Goal: Answer question/provide support: Share knowledge or assist other users

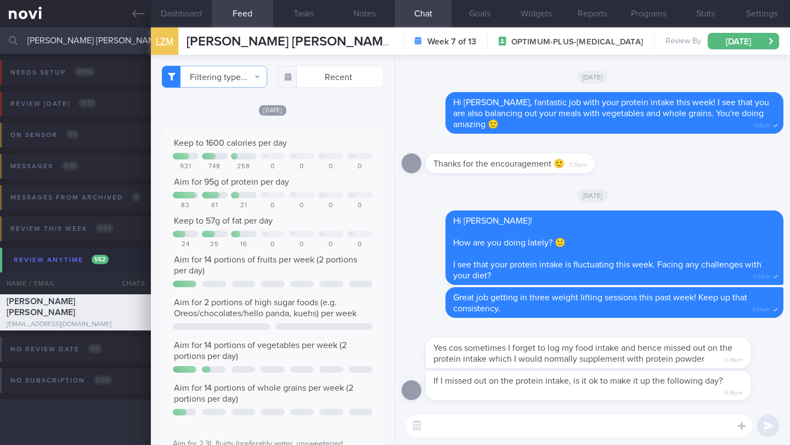
select select "9"
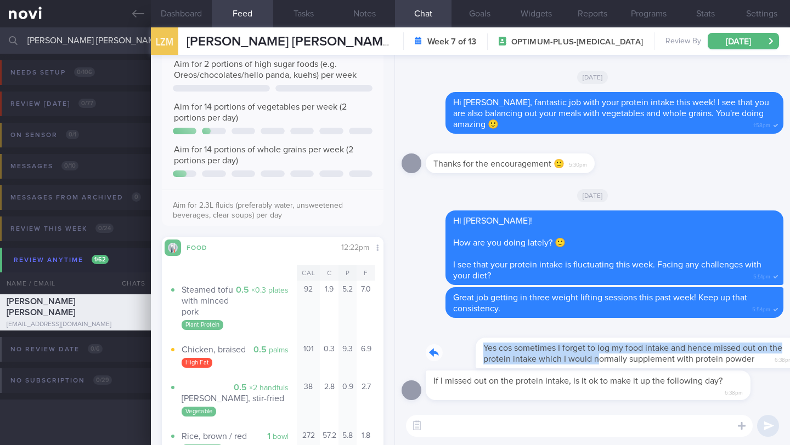
drag, startPoint x: 429, startPoint y: 352, endPoint x: 549, endPoint y: 357, distance: 119.1
click at [549, 357] on div "Yes cos sometimes I forget to log my food intake and hence missed out on the pr…" at bounding box center [605, 347] width 358 height 44
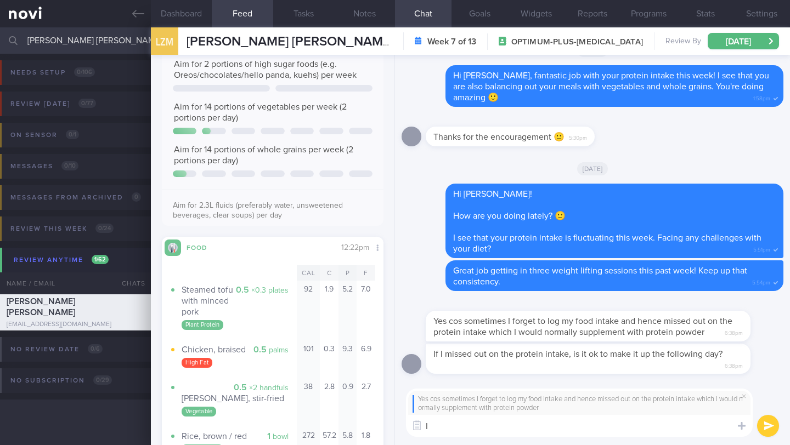
type textarea "I"
type textarea "Got it!"
click at [546, 425] on textarea "Got it!" at bounding box center [579, 426] width 347 height 22
click at [773, 426] on button "submit" at bounding box center [768, 426] width 22 height 22
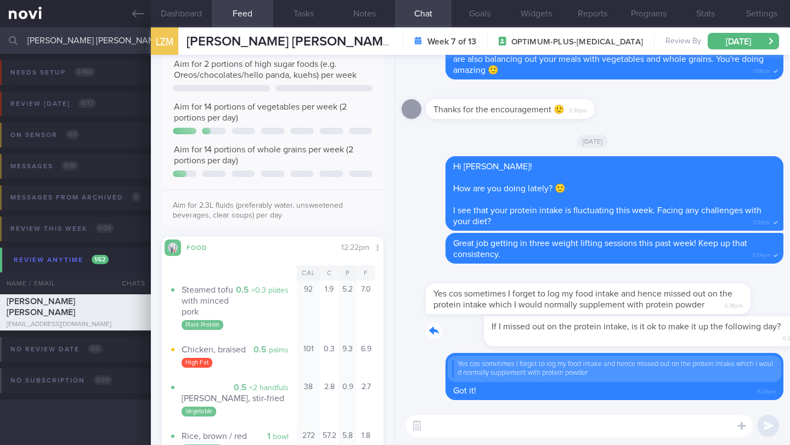
drag, startPoint x: 434, startPoint y: 333, endPoint x: 594, endPoint y: 342, distance: 159.3
click at [594, 342] on div "If I missed out on the protein intake, is it ok to make it up the following day…" at bounding box center [605, 332] width 358 height 30
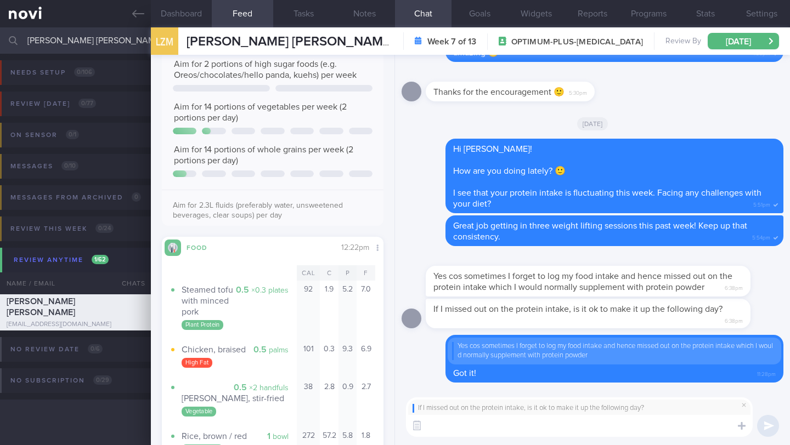
paste textarea "Your body doesn't store protein like it does carbs or fat, so you can't fully "…"
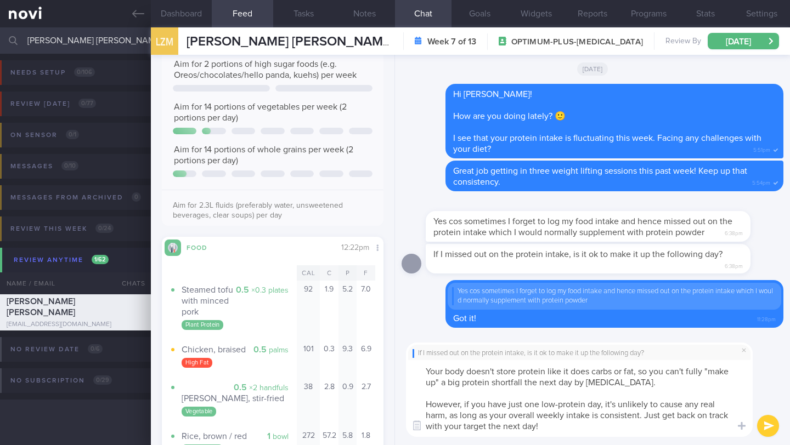
scroll to position [0, 0]
type textarea "Your body doesn't store protein like it does carbs or fat, so you can't fully "…"
click at [769, 425] on button "submit" at bounding box center [768, 426] width 22 height 22
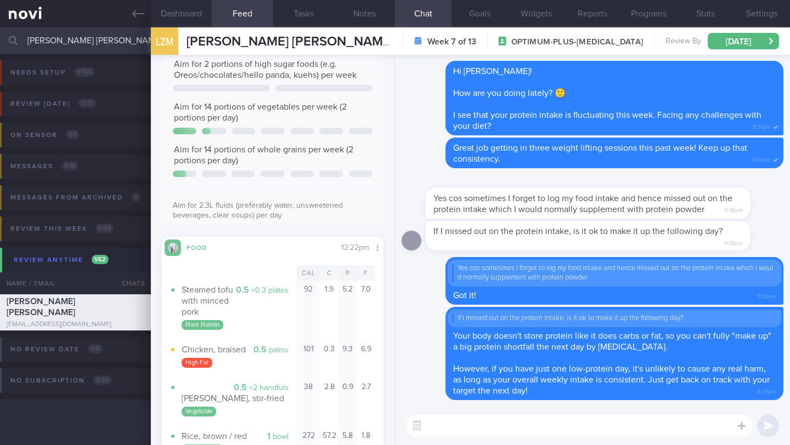
click at [92, 39] on input "[PERSON_NAME] [PERSON_NAME]" at bounding box center [395, 40] width 790 height 26
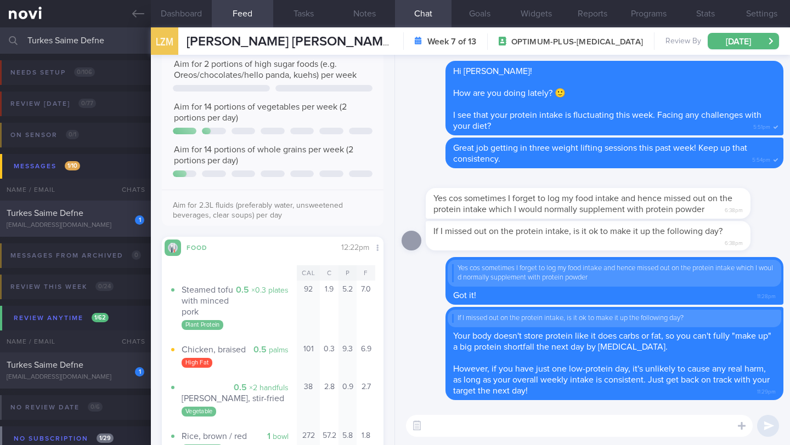
type input "Turkes Saime Defne"
click at [112, 222] on div "[EMAIL_ADDRESS][DOMAIN_NAME]" at bounding box center [76, 226] width 138 height 8
type input "13-15/10 Check for logs"
type textarea "**Takes full cream dairy products -- does not believe in skim dairy Nil need fo…"
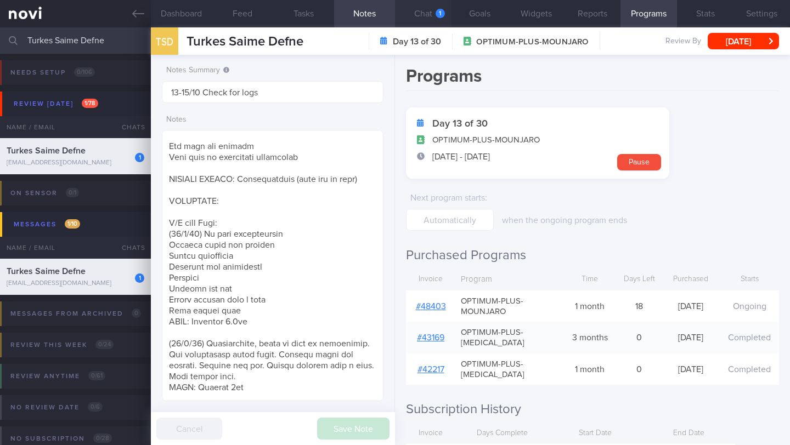
click at [440, 17] on div "1" at bounding box center [440, 13] width 9 height 9
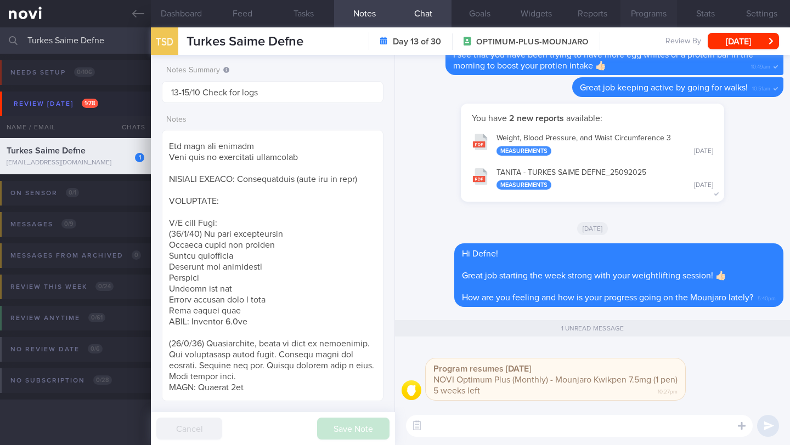
click at [639, 14] on button "Programs" at bounding box center [648, 13] width 56 height 27
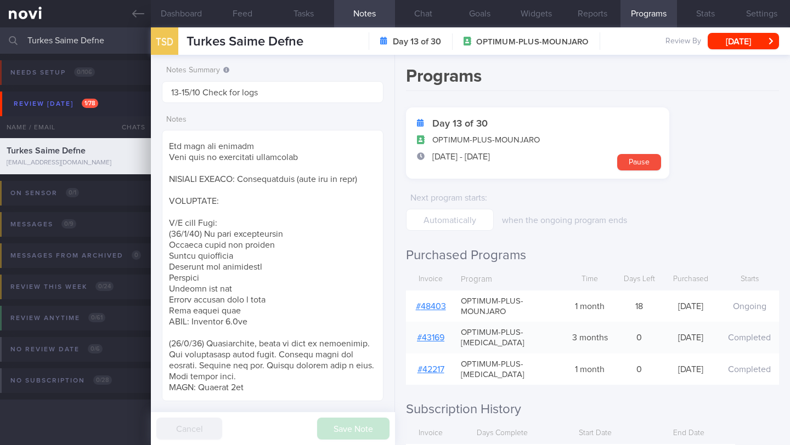
scroll to position [95, 0]
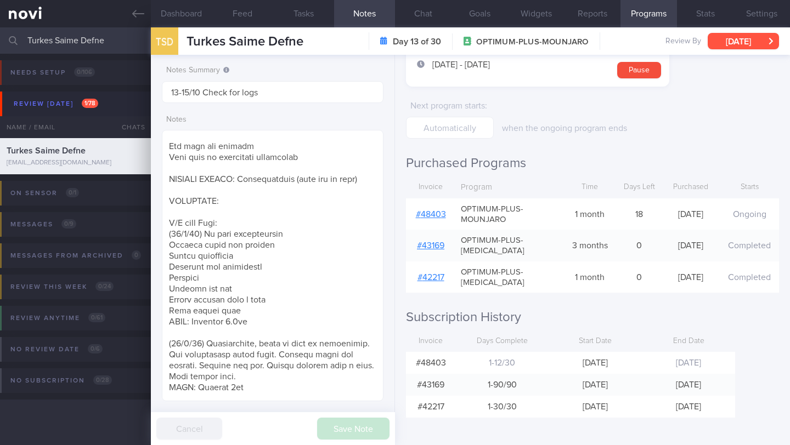
click at [732, 40] on button "[DATE]" at bounding box center [743, 41] width 71 height 16
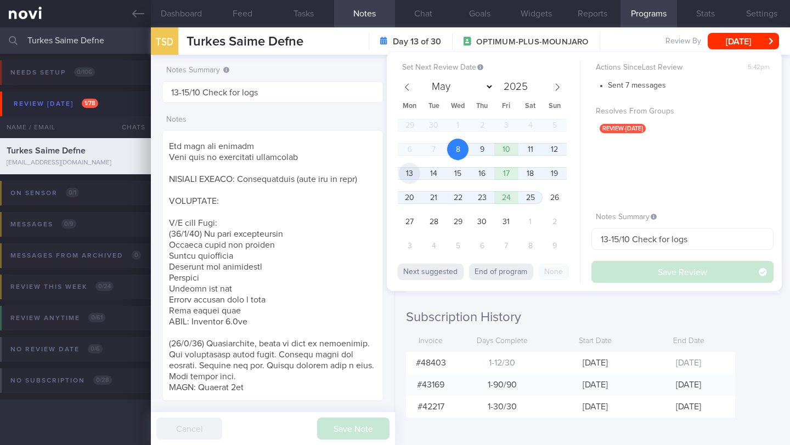
click at [411, 173] on span "13" at bounding box center [409, 173] width 21 height 21
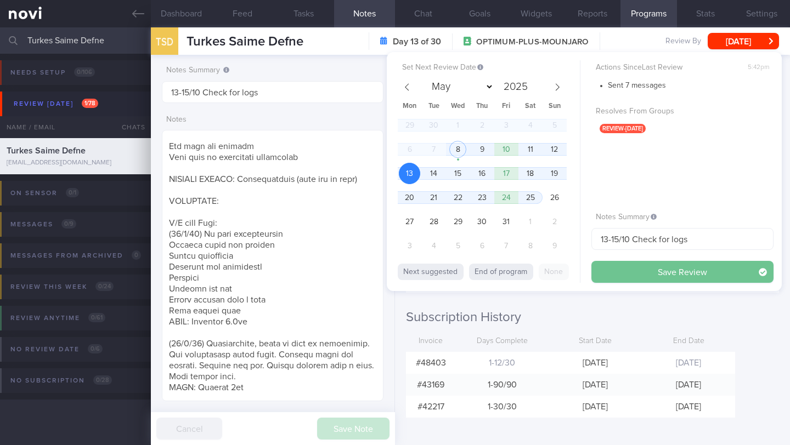
click at [683, 269] on button "Save Review" at bounding box center [682, 272] width 182 height 22
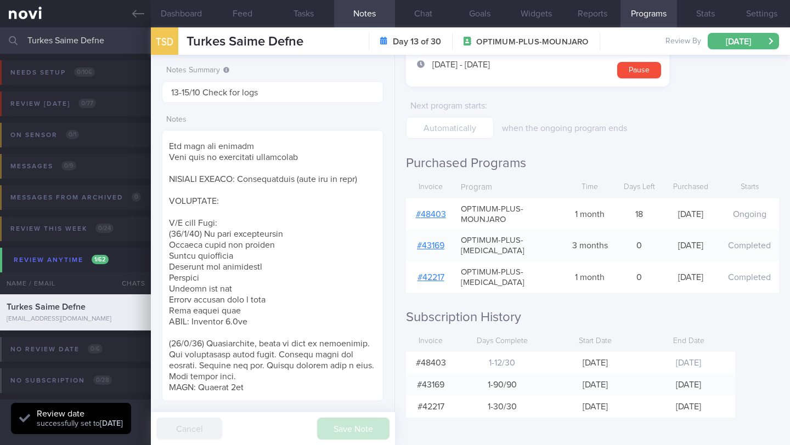
click at [60, 40] on input "Turkes Saime Defne" at bounding box center [395, 40] width 790 height 26
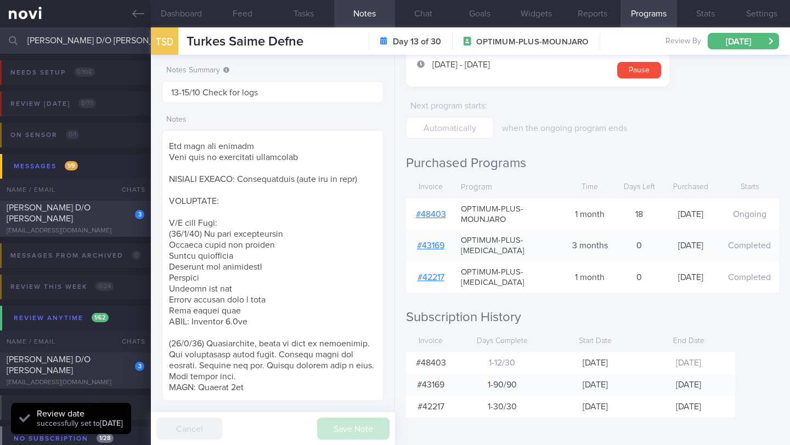
type input "[PERSON_NAME] D/O [PERSON_NAME]"
click at [58, 223] on div "[PERSON_NAME] D/O [PERSON_NAME]" at bounding box center [74, 213] width 135 height 22
type input "15/10 Check for logs and coach"
type textarea "R/V with JJ: ([DATE]) Tolerated Mounjaro 5mg wkly Nil sig s/e Effects on appeti…"
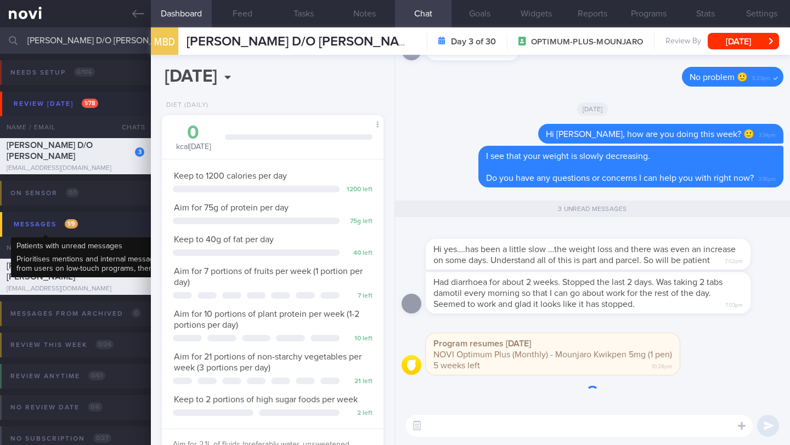
scroll to position [112, 194]
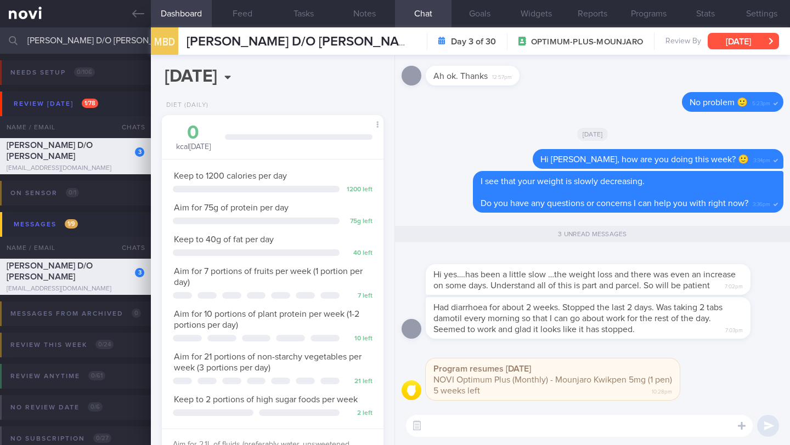
click at [738, 44] on button "[DATE]" at bounding box center [743, 41] width 71 height 16
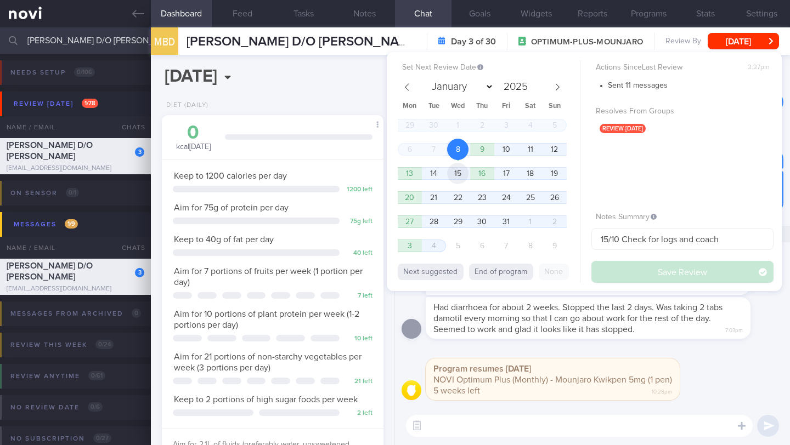
click at [464, 176] on span "15" at bounding box center [457, 173] width 21 height 21
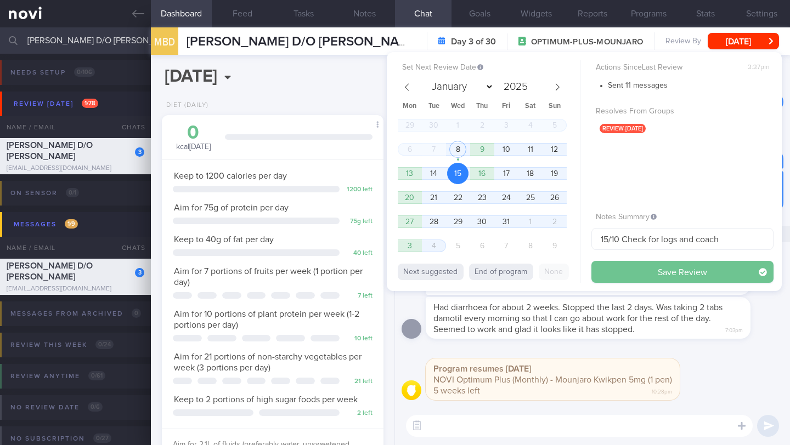
click at [604, 265] on button "Save Review" at bounding box center [682, 272] width 182 height 22
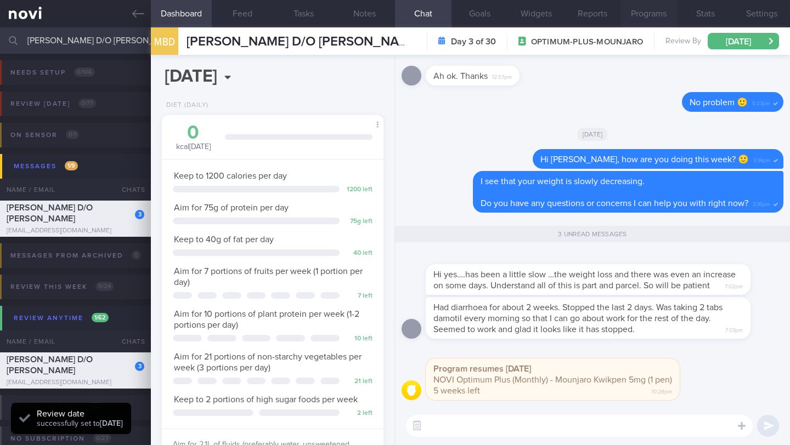
click at [655, 22] on button "Programs" at bounding box center [648, 13] width 56 height 27
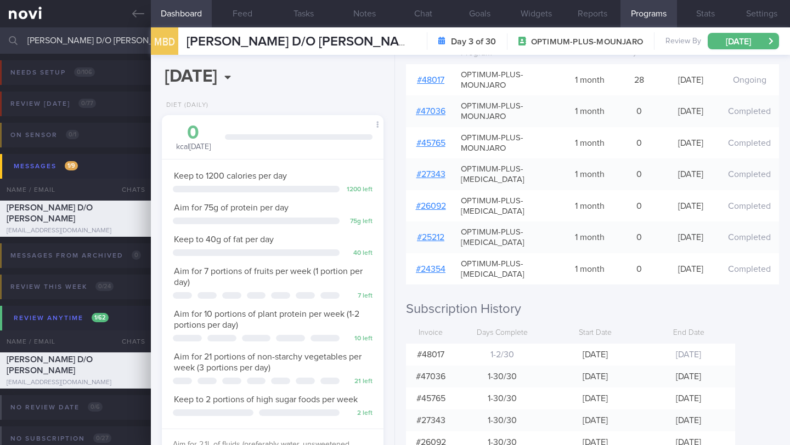
scroll to position [312, 0]
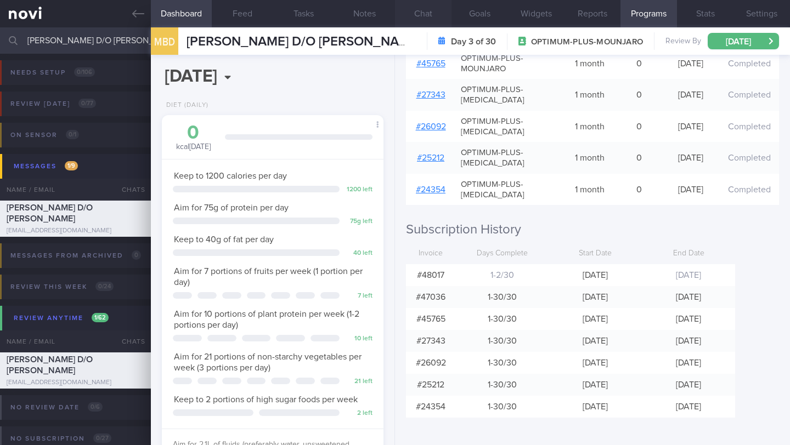
click at [426, 14] on button "Chat" at bounding box center [423, 13] width 56 height 27
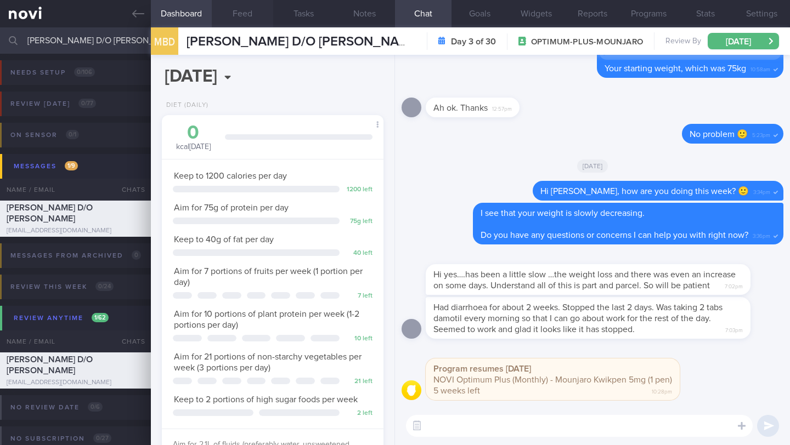
click at [239, 16] on button "Feed" at bounding box center [242, 13] width 61 height 27
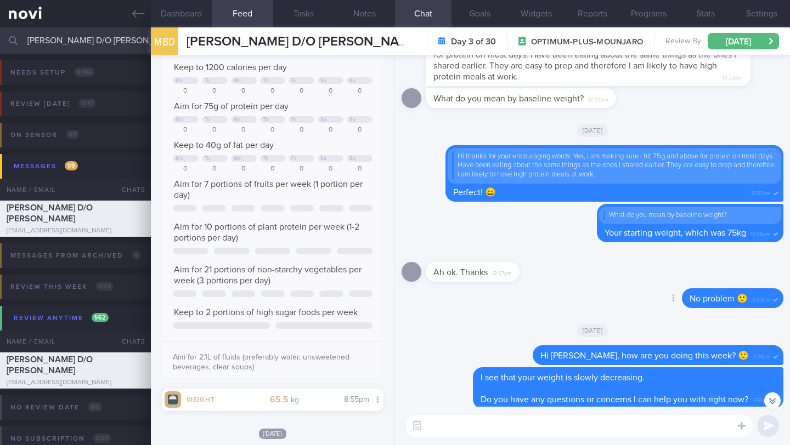
scroll to position [-19, 0]
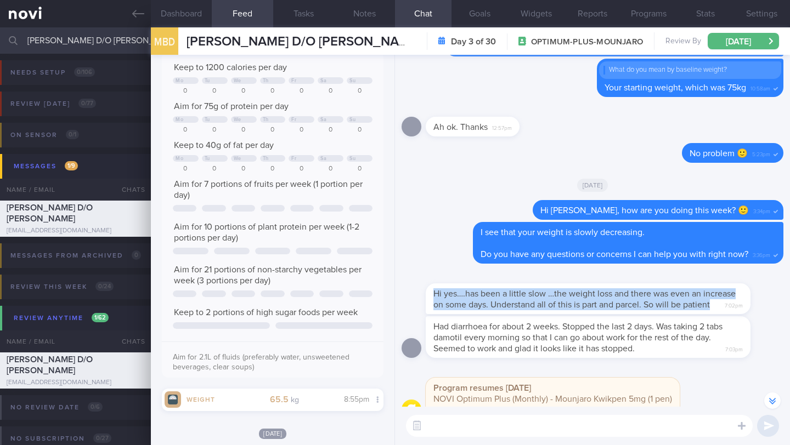
drag, startPoint x: 436, startPoint y: 284, endPoint x: 481, endPoint y: 302, distance: 48.5
click at [481, 302] on div "Hi yes….has been a little slow …the weight loss and there was even an increase …" at bounding box center [588, 299] width 325 height 31
copy span "Hi yes….has been a little slow …the weight loss and there was even an increase …"
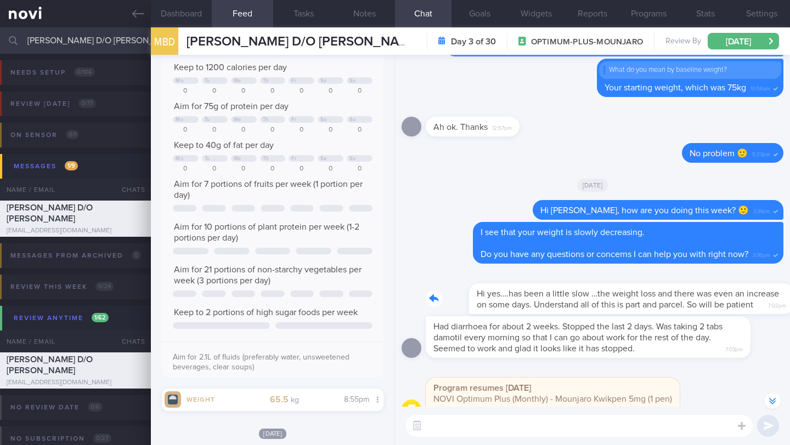
drag, startPoint x: 432, startPoint y: 295, endPoint x: 517, endPoint y: 293, distance: 84.5
click at [517, 293] on div "Hi yes….has been a little slow …the weight loss and there was even an increase …" at bounding box center [605, 292] width 358 height 44
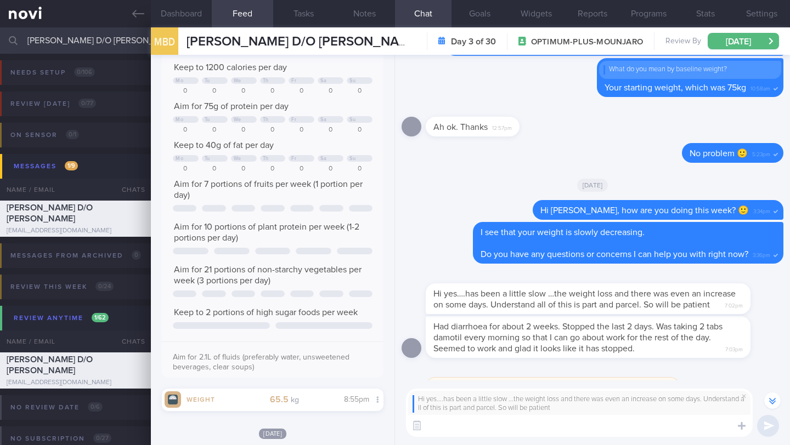
paste textarea "You have a great mindset for long-term success."
click at [448, 427] on textarea "You have a great mindset for long-term success." at bounding box center [579, 426] width 347 height 22
click at [440, 428] on textarea "You have a great mindset for long-term success." at bounding box center [579, 426] width 347 height 22
click at [429, 428] on textarea "You have a great mindset for long-term success." at bounding box center [579, 426] width 347 height 22
click at [648, 429] on textarea "You have a great mindset for long-term success." at bounding box center [579, 426] width 347 height 22
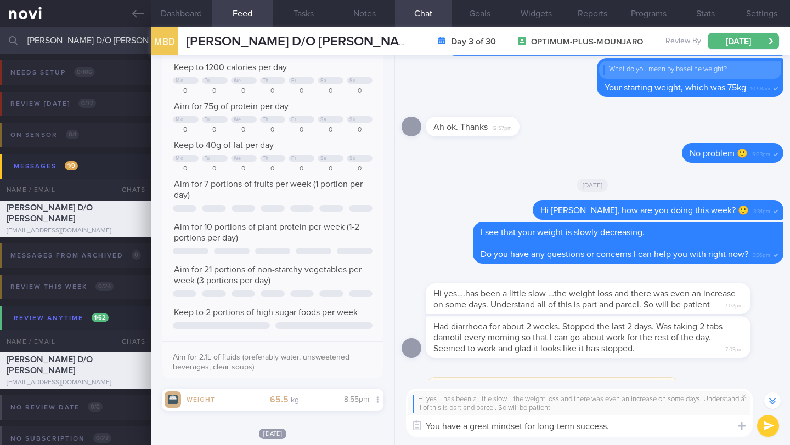
click at [633, 427] on textarea "You have a great mindset for long-term success." at bounding box center [579, 426] width 347 height 22
click at [619, 425] on textarea "You have a great mindset for long-term success." at bounding box center [579, 426] width 347 height 22
click at [529, 425] on textarea "You have a great mindset for long-term success." at bounding box center [579, 426] width 347 height 22
click at [643, 429] on textarea "You have a great mindset for long-term success." at bounding box center [579, 426] width 347 height 22
click at [523, 424] on textarea "You have a great mindset for long-term success." at bounding box center [579, 426] width 347 height 22
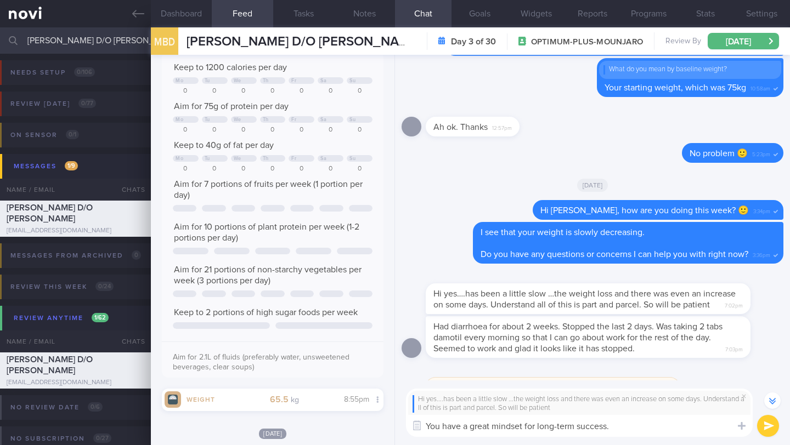
click at [604, 429] on textarea "You have a great mindset for long-term success." at bounding box center [579, 426] width 347 height 22
click at [632, 427] on textarea "You have a great mindset for long-term success." at bounding box center [579, 426] width 347 height 22
type textarea "You have a great mindset for long-term success 🙂"
click at [581, 61] on div at bounding box center [588, 69] width 20 height 20
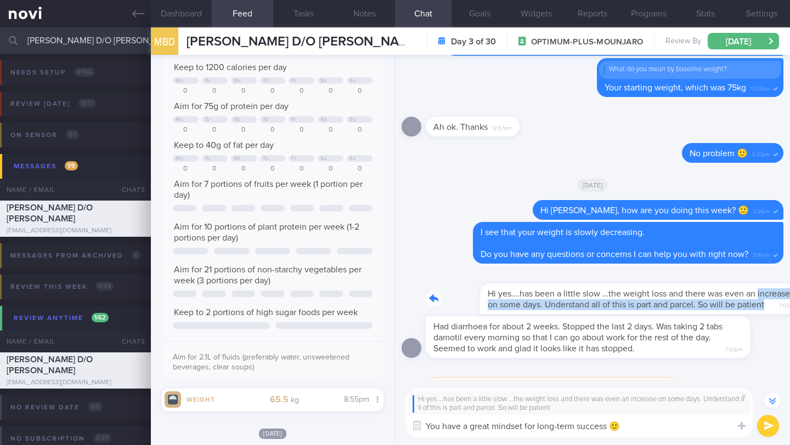
drag, startPoint x: 432, startPoint y: 289, endPoint x: 573, endPoint y: 300, distance: 141.4
click at [573, 300] on div "Hi yes….has been a little slow …the weight loss and there was even an increase …" at bounding box center [605, 292] width 358 height 44
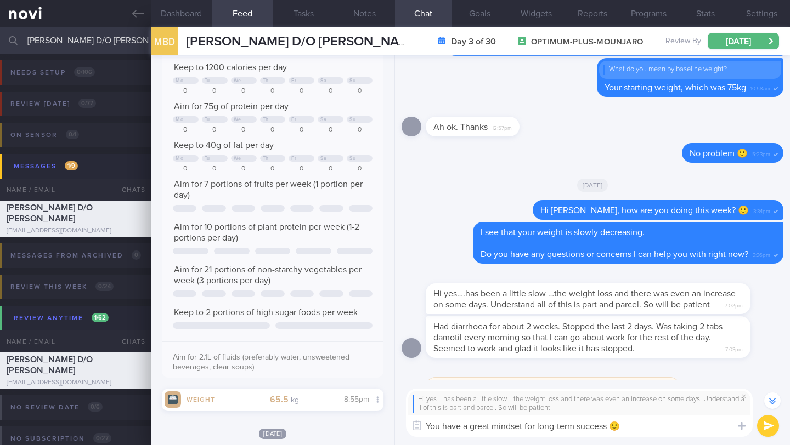
click at [765, 430] on button "submit" at bounding box center [768, 426] width 22 height 22
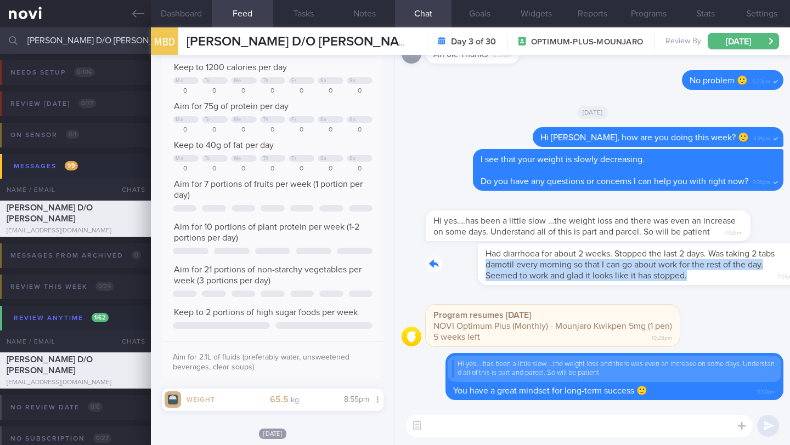
drag, startPoint x: 432, startPoint y: 260, endPoint x: 570, endPoint y: 282, distance: 140.0
click at [570, 282] on div "Had diarrhoea for about 2 weeks. Stopped the last 2 days. Was taking 2 tabs dam…" at bounding box center [605, 265] width 358 height 42
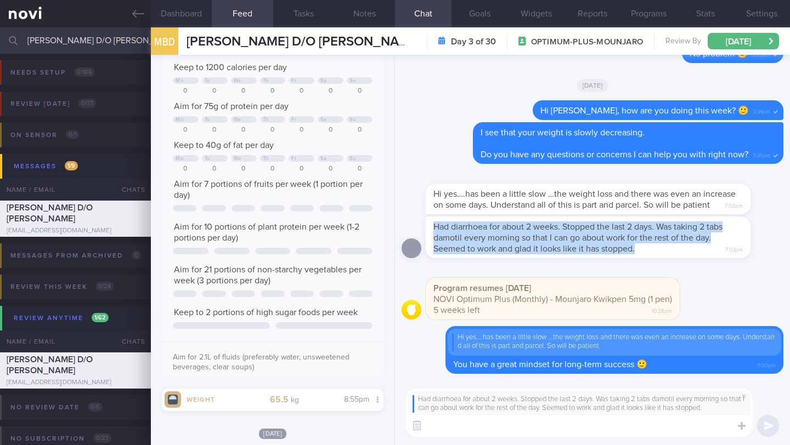
drag, startPoint x: 436, startPoint y: 229, endPoint x: 662, endPoint y: 250, distance: 227.0
click at [662, 250] on div "Had diarrhoea for about 2 weeks. Stopped the last 2 days. Was taking 2 tabs dam…" at bounding box center [588, 238] width 325 height 42
copy span "Had diarrhoea for about 2 weeks. Stopped the last 2 days. Was taking 2 tabs dam…"
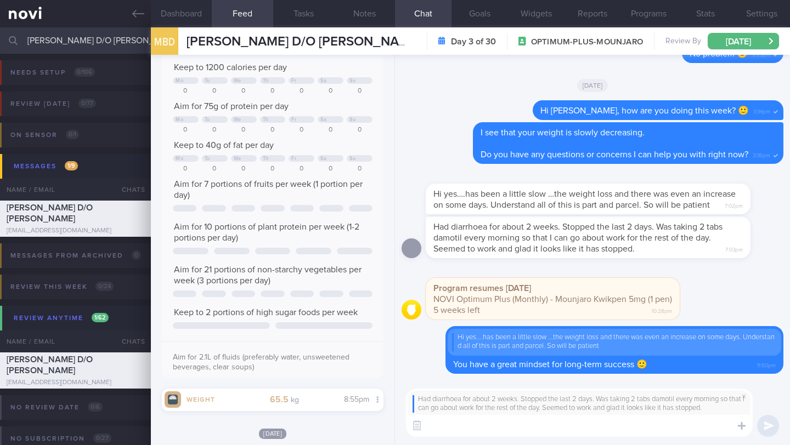
click at [438, 431] on textarea at bounding box center [579, 426] width 347 height 22
paste textarea "I'm so glad to hear the [MEDICAL_DATA] has stopped! Two weeks is a long time, a…"
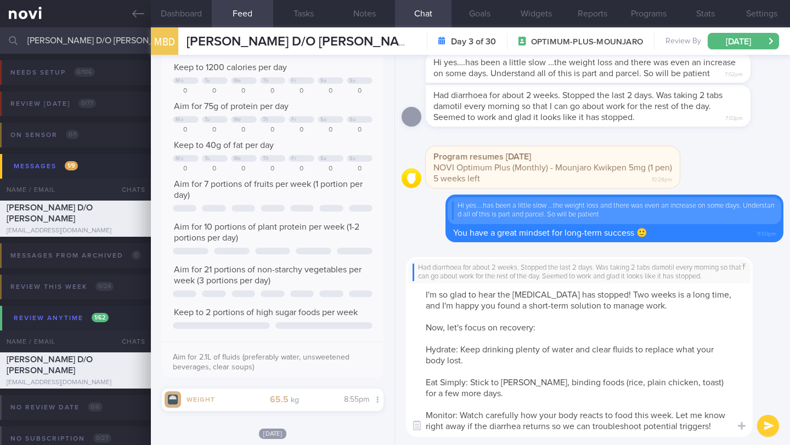
drag, startPoint x: 620, startPoint y: 295, endPoint x: 388, endPoint y: 287, distance: 231.6
click at [388, 287] on div "Dashboard Feed Tasks Notes Chat Goals Widgets Reports Programs Stats Settings M…" at bounding box center [470, 236] width 639 height 418
paste textarea "at the [MEDICAL_DATA] seems to have finally stopped"
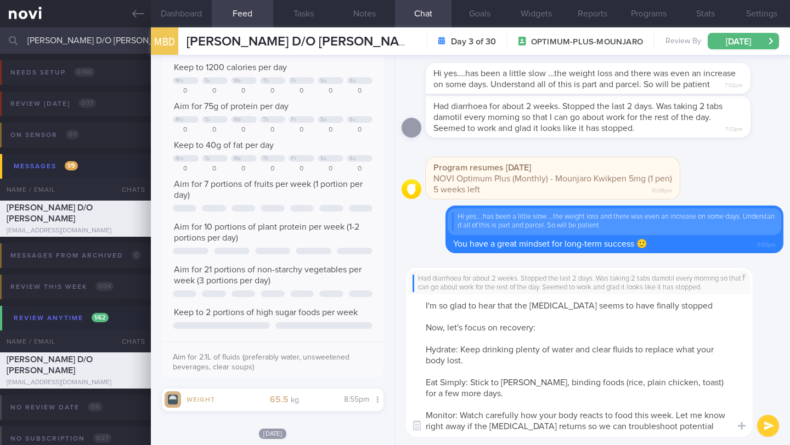
drag, startPoint x: 429, startPoint y: 328, endPoint x: 544, endPoint y: 327, distance: 114.6
click at [544, 327] on textarea "I'm so glad to hear that the [MEDICAL_DATA] seems to have finally stopped Now, …" at bounding box center [579, 366] width 347 height 143
type textarea "I'm so glad to hear that the [MEDICAL_DATA] seems to have finally stopped As yo…"
select select "9"
drag, startPoint x: 459, startPoint y: 349, endPoint x: 422, endPoint y: 346, distance: 37.4
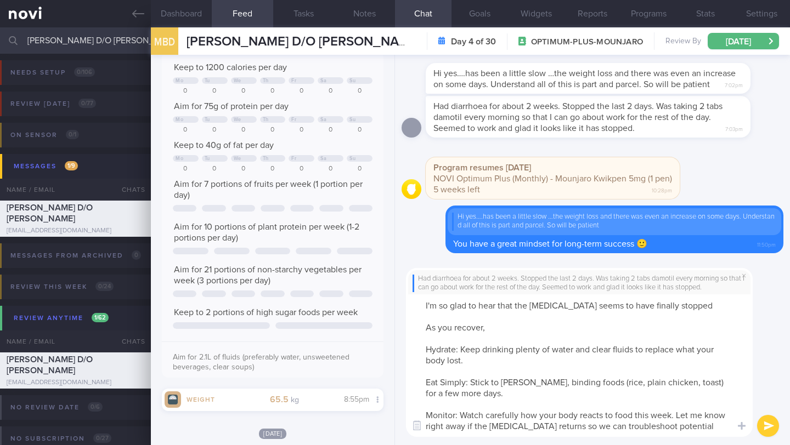
click at [422, 346] on textarea "I'm so glad to hear that the [MEDICAL_DATA] seems to have finally stopped As yo…" at bounding box center [579, 366] width 347 height 143
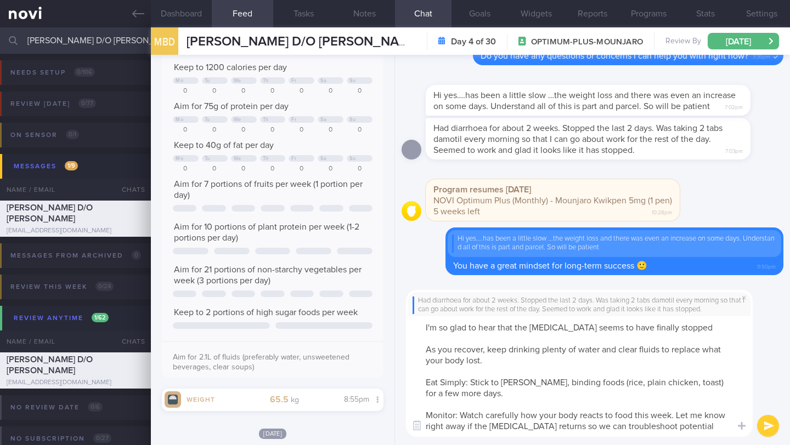
drag, startPoint x: 470, startPoint y: 384, endPoint x: 422, endPoint y: 379, distance: 48.0
click at [422, 379] on textarea "I'm so glad to hear that the [MEDICAL_DATA] seems to have finally stopped As yo…" at bounding box center [579, 377] width 347 height 121
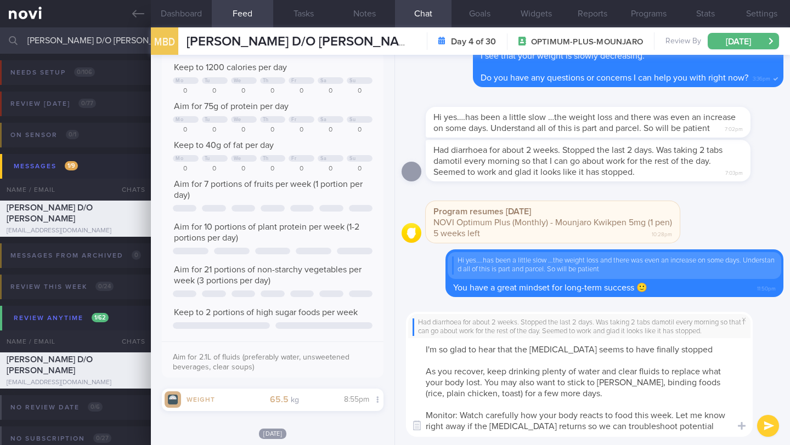
drag, startPoint x: 459, startPoint y: 415, endPoint x: 421, endPoint y: 411, distance: 38.5
click at [421, 411] on textarea "I'm so glad to hear that the [MEDICAL_DATA] seems to have finally stopped As yo…" at bounding box center [579, 387] width 347 height 99
drag, startPoint x: 715, startPoint y: 426, endPoint x: 441, endPoint y: 401, distance: 275.4
click at [441, 401] on textarea "I'm so glad to hear that the [MEDICAL_DATA] seems to have finally stopped As yo…" at bounding box center [579, 387] width 347 height 99
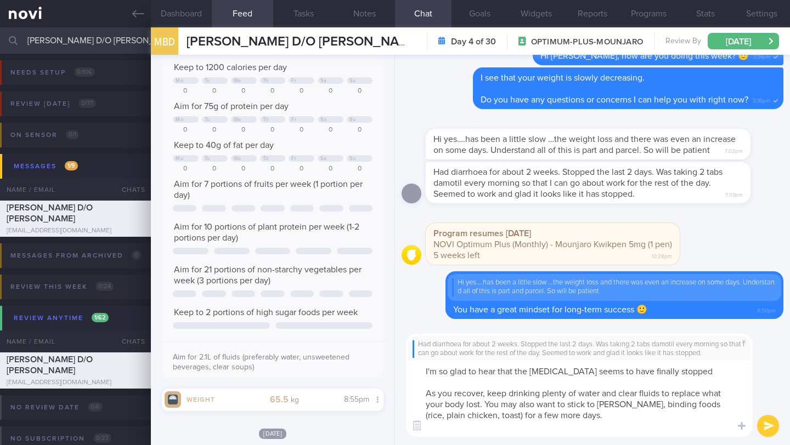
type textarea "I'm so glad to hear that the [MEDICAL_DATA] seems to have finally stopped As yo…"
click at [767, 424] on button "submit" at bounding box center [768, 426] width 22 height 22
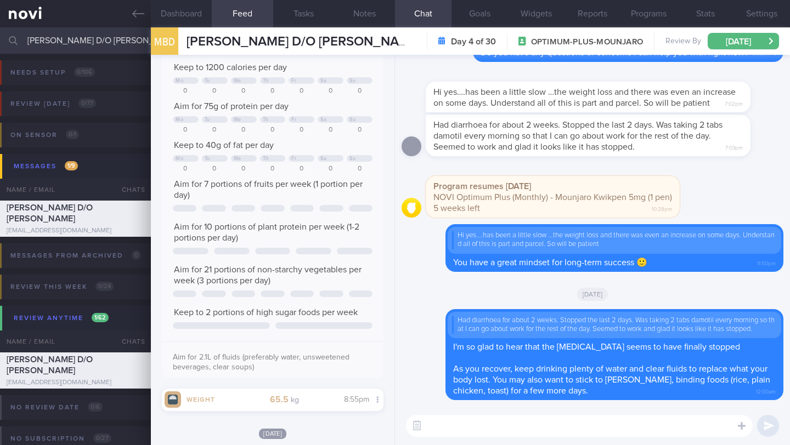
click at [118, 47] on input "[PERSON_NAME] D/O [PERSON_NAME]" at bounding box center [395, 40] width 790 height 26
click at [119, 47] on input "[PERSON_NAME] D/O [PERSON_NAME]" at bounding box center [395, 40] width 790 height 26
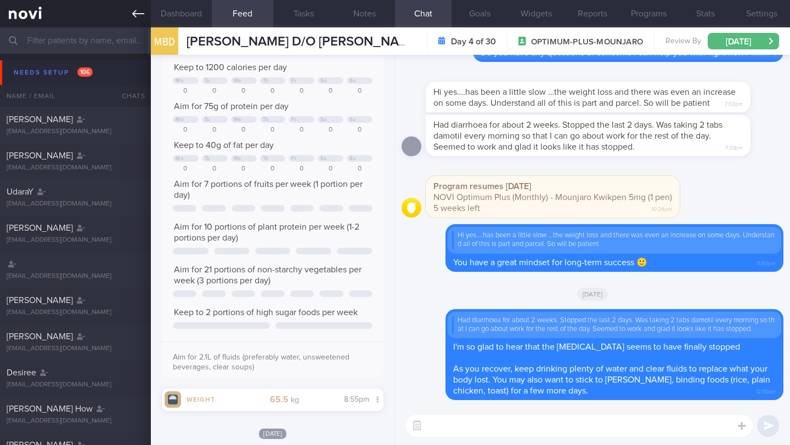
click at [137, 19] on icon at bounding box center [138, 14] width 12 height 12
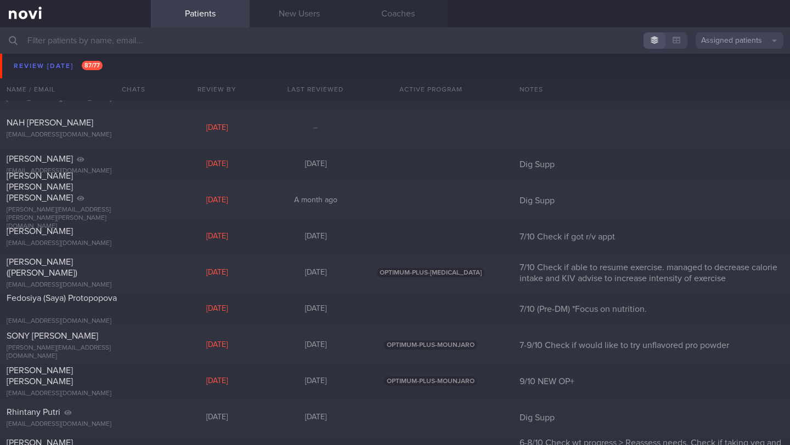
scroll to position [6035, 0]
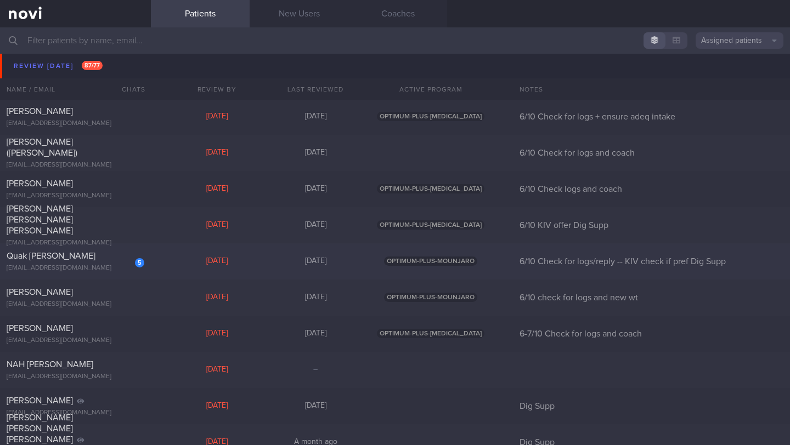
click at [97, 264] on div "[EMAIL_ADDRESS][DOMAIN_NAME]" at bounding box center [76, 268] width 138 height 8
select select "9"
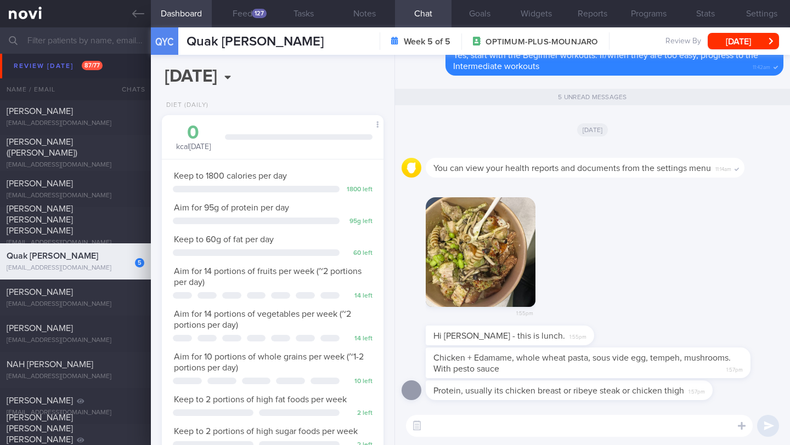
click at [455, 428] on textarea at bounding box center [579, 426] width 347 height 22
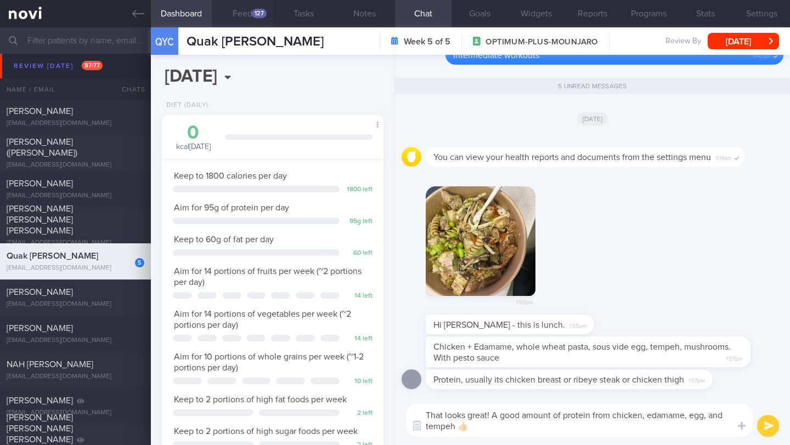
click at [257, 13] on div "127" at bounding box center [259, 13] width 15 height 9
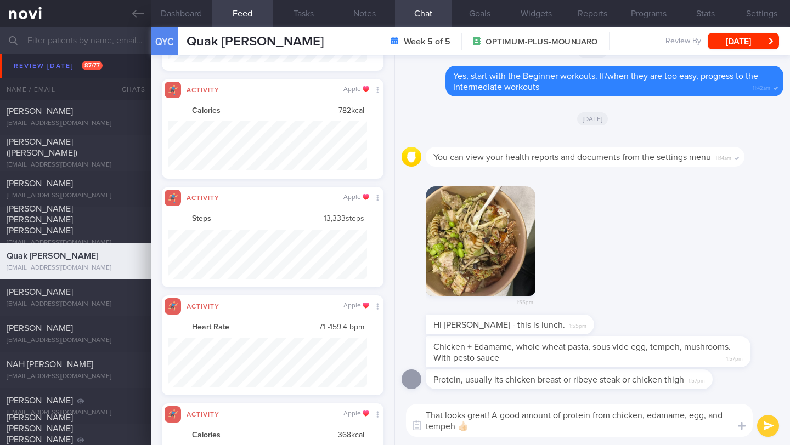
scroll to position [756, 0]
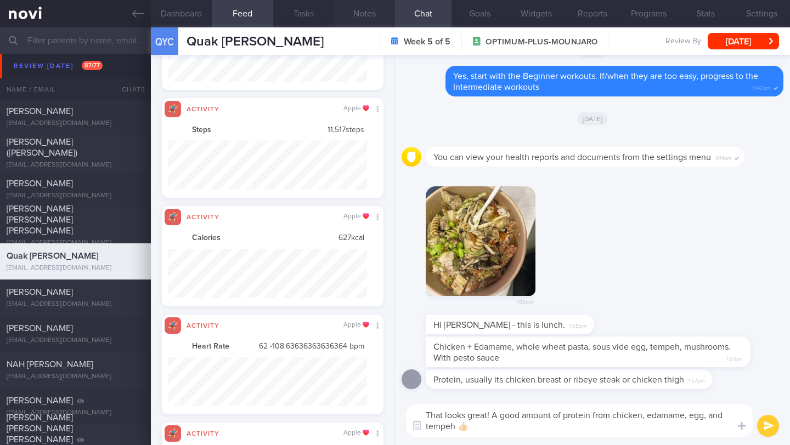
click at [376, 19] on button "Notes" at bounding box center [364, 13] width 61 height 27
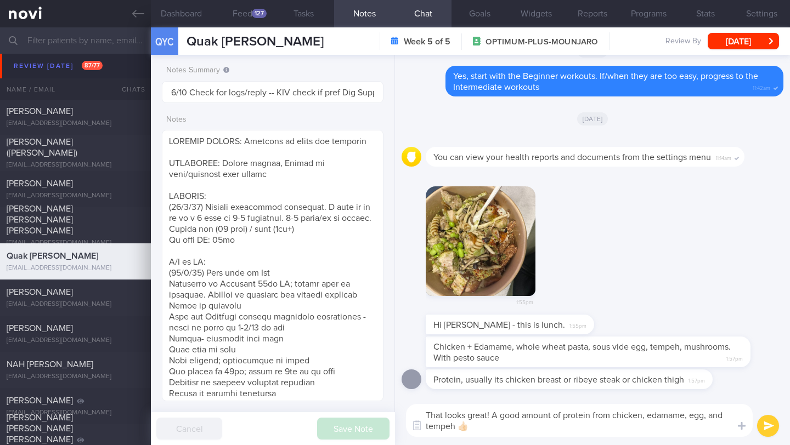
click at [489, 433] on textarea "That looks great! A good amount of protein from chicken, edamame, egg, and temp…" at bounding box center [579, 420] width 347 height 33
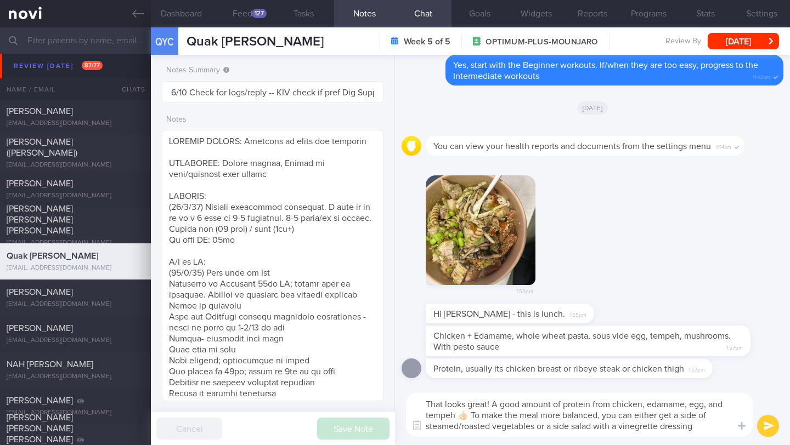
drag, startPoint x: 424, startPoint y: 406, endPoint x: 697, endPoint y: 426, distance: 273.9
click at [697, 426] on textarea "That looks great! A good amount of protein from chicken, edamame, egg, and temp…" at bounding box center [579, 415] width 347 height 44
click at [700, 429] on textarea "That looks great! A good amount of protein from chicken, edamame, egg, and temp…" at bounding box center [579, 415] width 347 height 44
type textarea "That looks great! A good amount of protein from chicken, edamame, egg, and temp…"
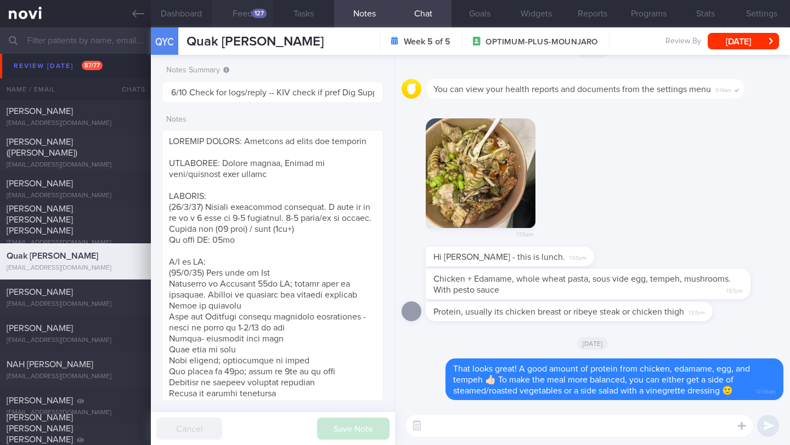
click at [235, 14] on button "Feed 127" at bounding box center [242, 13] width 61 height 27
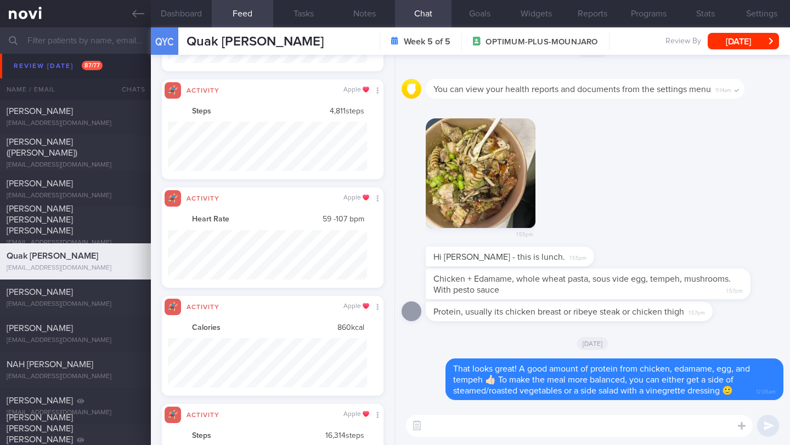
scroll to position [49, 199]
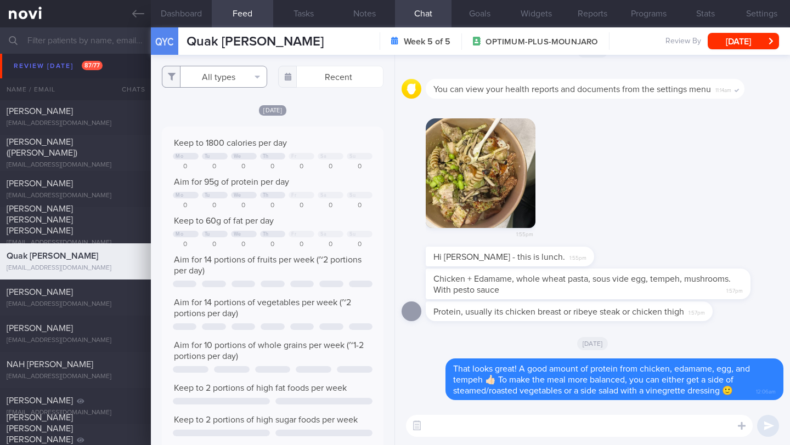
click at [223, 78] on button "All types" at bounding box center [214, 77] width 105 height 22
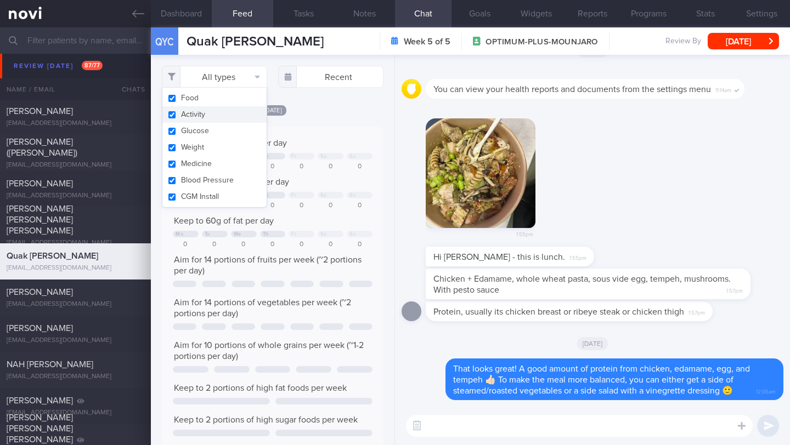
click at [218, 117] on button "Activity" at bounding box center [214, 114] width 104 height 16
checkbox input "false"
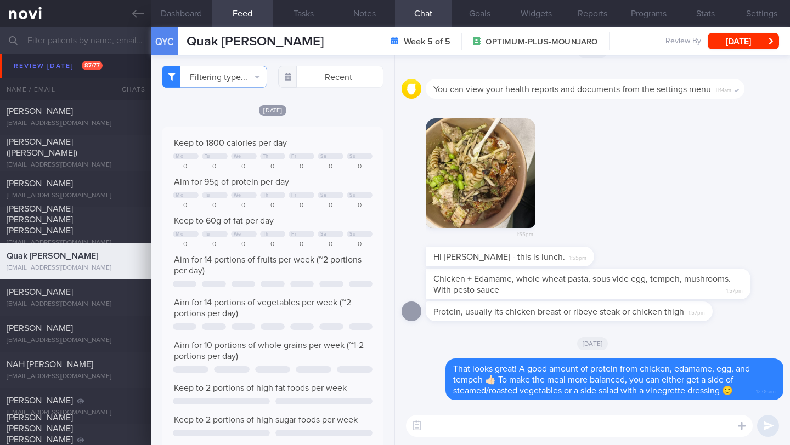
click at [332, 149] on div "Keep to 1800 calories per day Mo Tu We Th Fr Sa Su 0 0 0 0 0 0 0 Aim for 95g of…" at bounding box center [273, 306] width 222 height 359
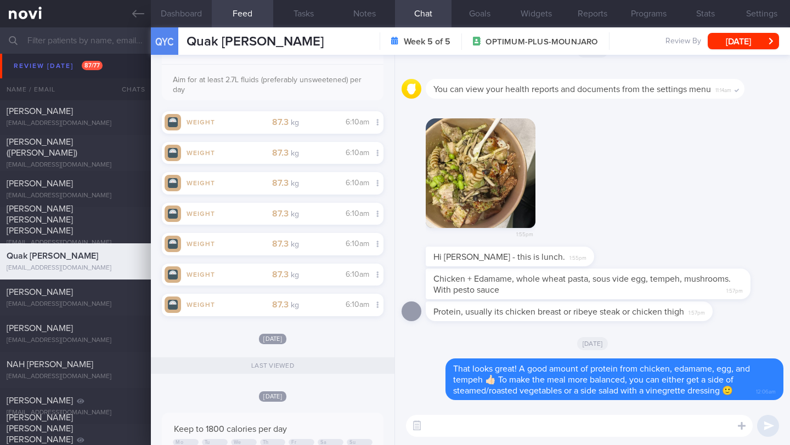
click at [195, 16] on button "Dashboard" at bounding box center [181, 13] width 61 height 27
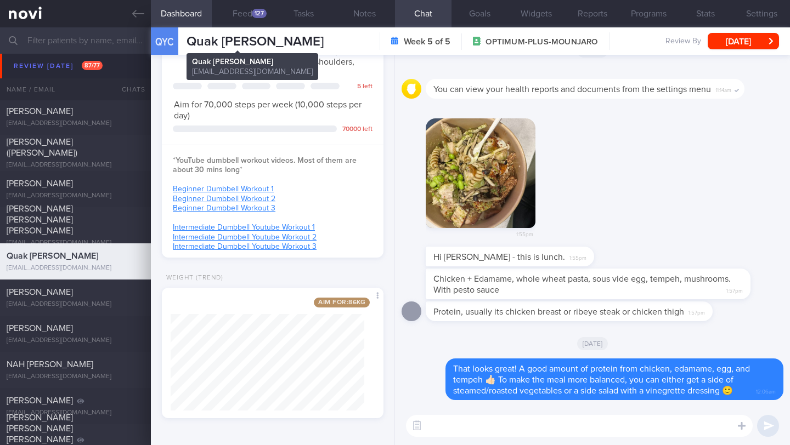
click at [241, 44] on span "Quak [PERSON_NAME]" at bounding box center [255, 41] width 137 height 13
copy div "Quak Yew [PERSON_NAME] [PERSON_NAME] [PERSON_NAME][EMAIL_ADDRESS][DOMAIN_NAME]"
click at [458, 433] on textarea at bounding box center [579, 426] width 347 height 22
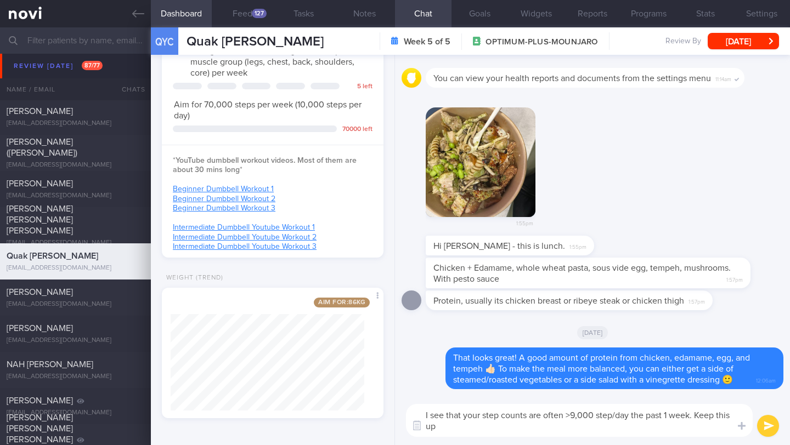
type textarea "I see that your step counts are often >9,000 step/day the past 1 week. Keep thi…"
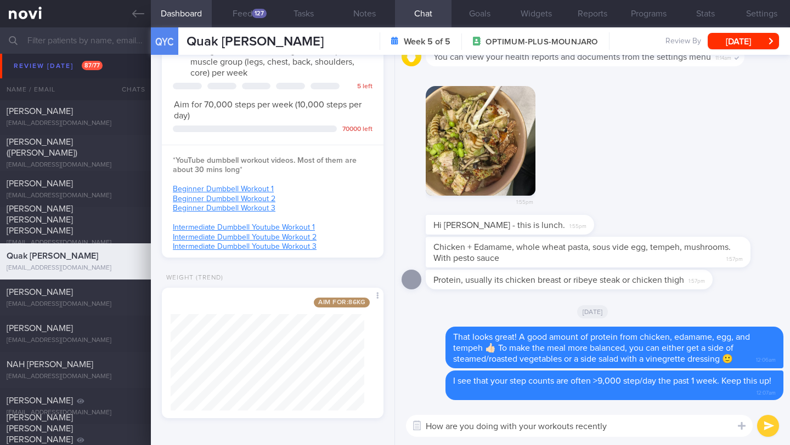
type textarea "How are you doing with your workouts recently?"
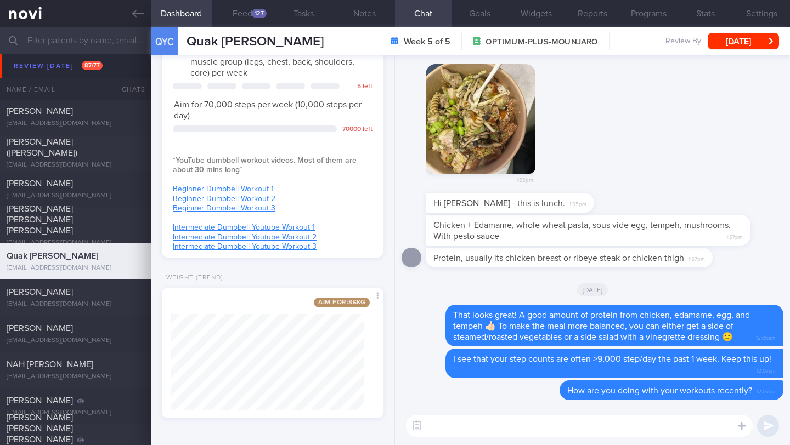
click at [255, 37] on span "Quak [PERSON_NAME]" at bounding box center [255, 41] width 137 height 13
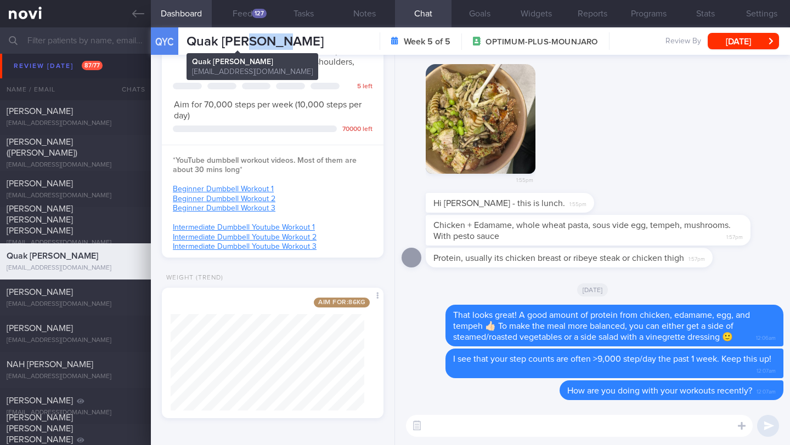
click at [255, 37] on span "Quak [PERSON_NAME]" at bounding box center [255, 41] width 137 height 13
copy div "Quak Yew [PERSON_NAME] [PERSON_NAME] [PERSON_NAME][EMAIL_ADDRESS][DOMAIN_NAME]"
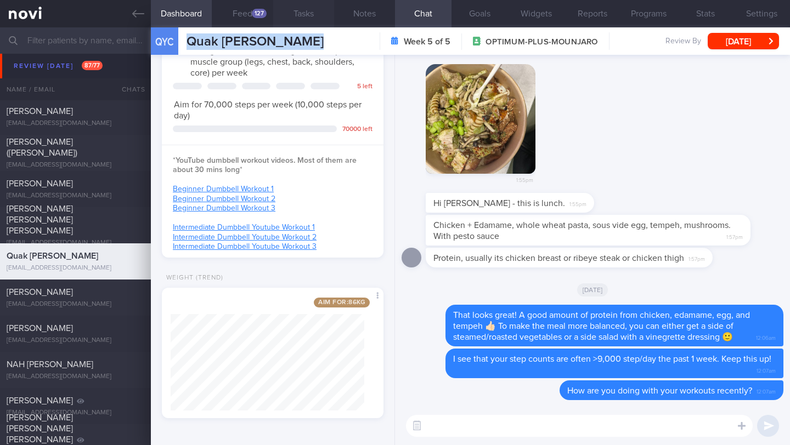
scroll to position [548419, 548338]
click at [749, 42] on button "[DATE]" at bounding box center [743, 41] width 71 height 16
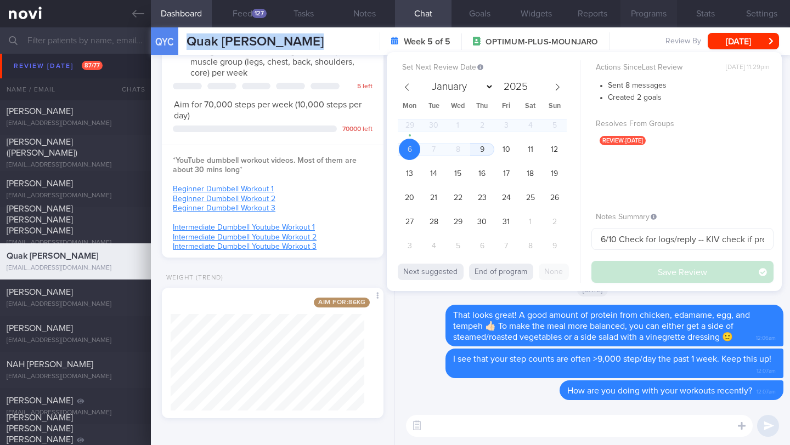
click at [637, 16] on button "Programs" at bounding box center [648, 13] width 56 height 27
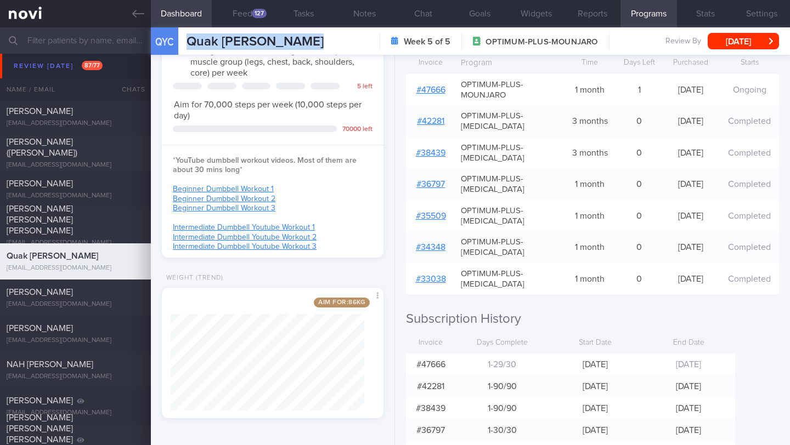
scroll to position [312, 0]
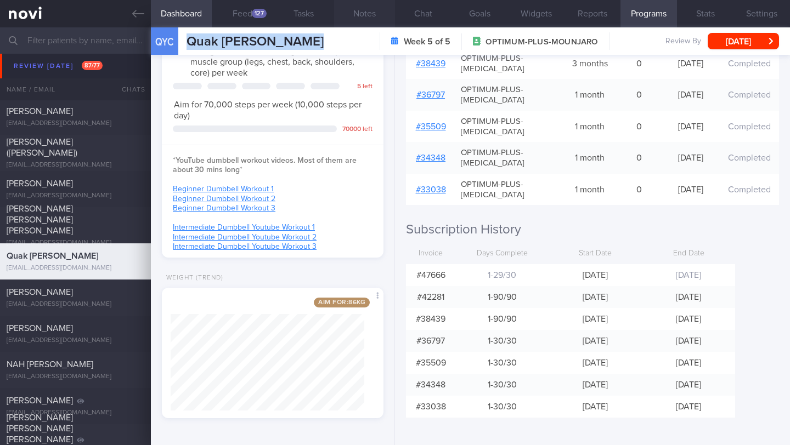
click at [358, 20] on button "Notes" at bounding box center [364, 13] width 61 height 27
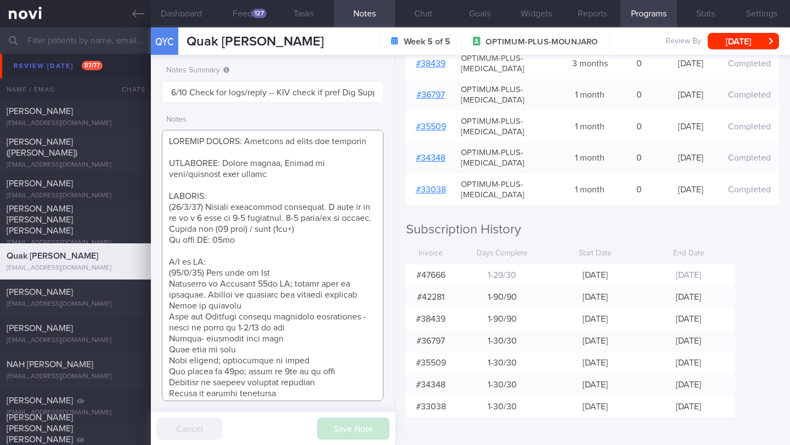
click at [239, 281] on textarea at bounding box center [273, 266] width 222 height 272
click at [240, 276] on textarea at bounding box center [273, 266] width 222 height 272
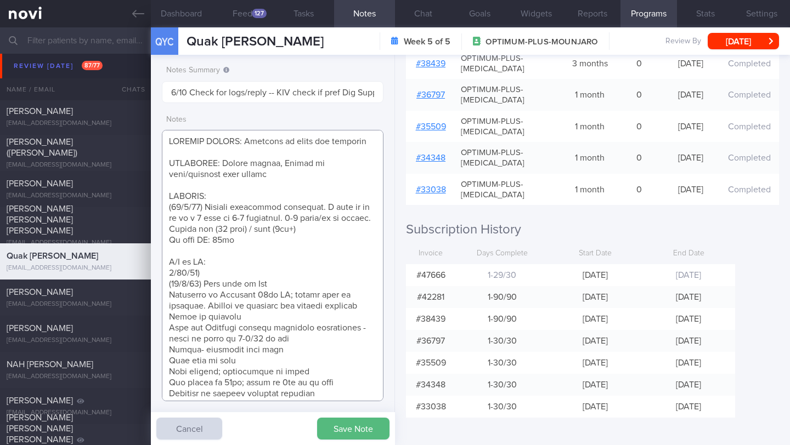
click at [168, 283] on textarea at bounding box center [273, 266] width 222 height 272
click at [216, 282] on textarea at bounding box center [273, 266] width 222 height 272
paste textarea "Tolerated Mounjaro 5mg wkly Nil s/e reported Intended effects satisfactory More…"
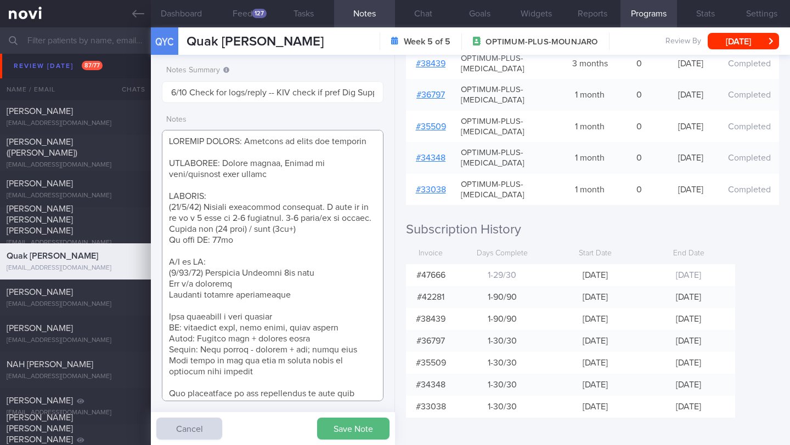
scroll to position [30, 0]
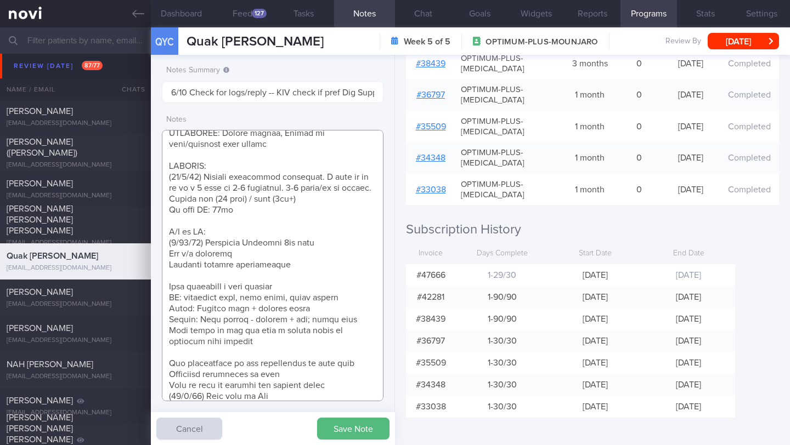
click at [221, 290] on textarea at bounding box center [273, 266] width 222 height 272
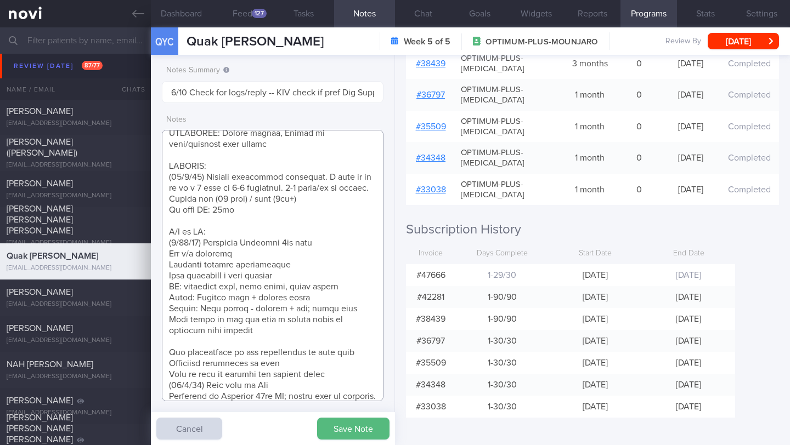
click at [191, 355] on textarea at bounding box center [273, 266] width 222 height 272
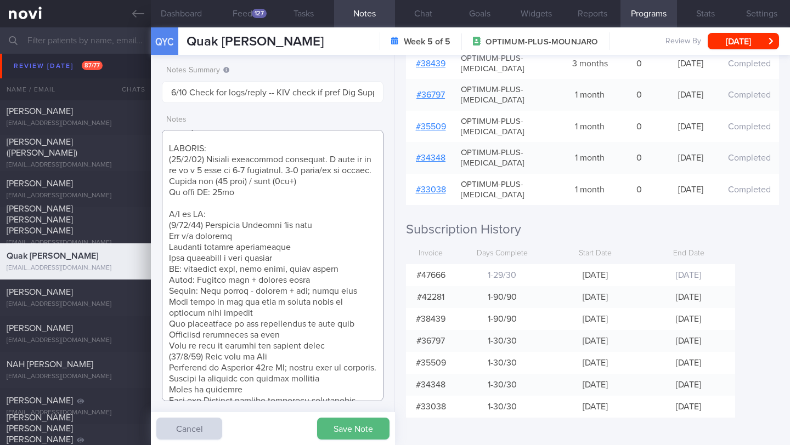
click at [347, 355] on textarea at bounding box center [273, 266] width 222 height 272
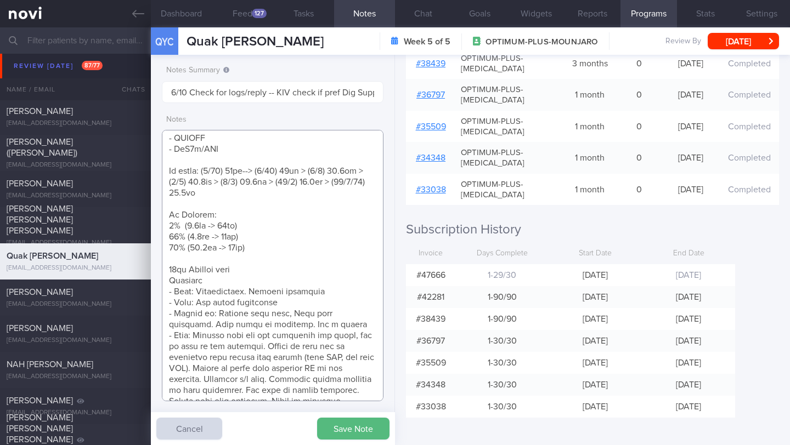
scroll to position [716, 0]
click at [290, 213] on textarea at bounding box center [273, 266] width 222 height 272
paste textarea "87.5kg"
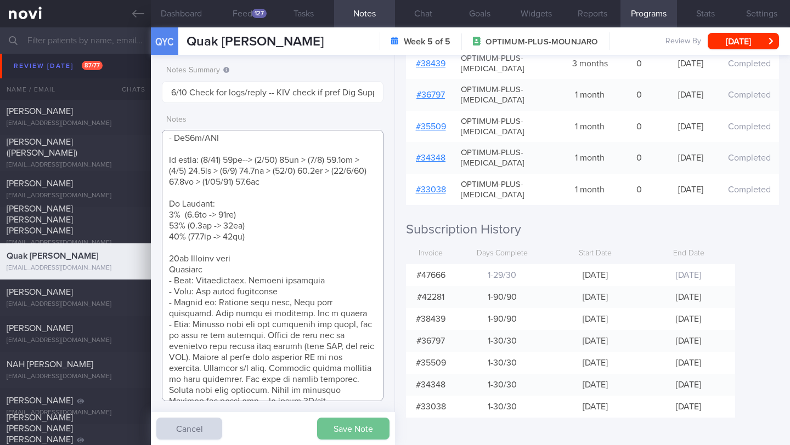
type textarea "SUPPORT NEEDED: Feedback on meals and workouts CHALLENGE: Stress eating, Eating…"
click at [341, 420] on button "Save Note" at bounding box center [353, 429] width 72 height 22
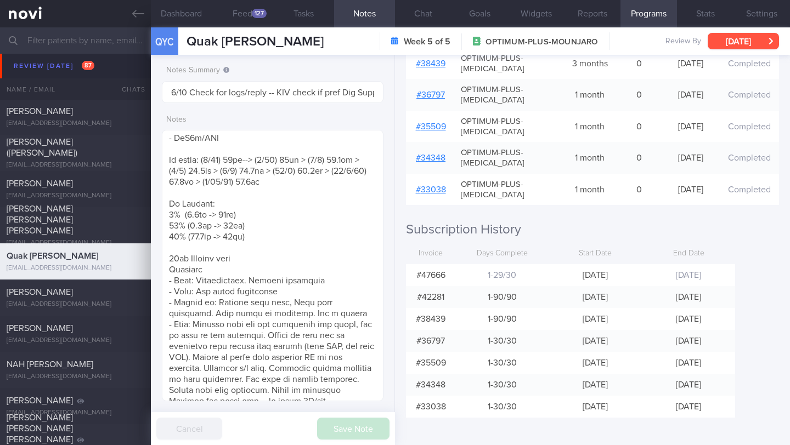
click at [731, 39] on button "[DATE]" at bounding box center [743, 41] width 71 height 16
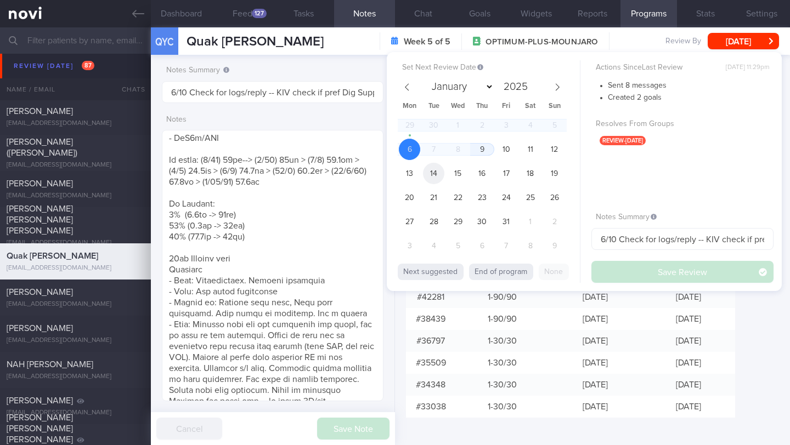
click at [437, 174] on span "14" at bounding box center [433, 173] width 21 height 21
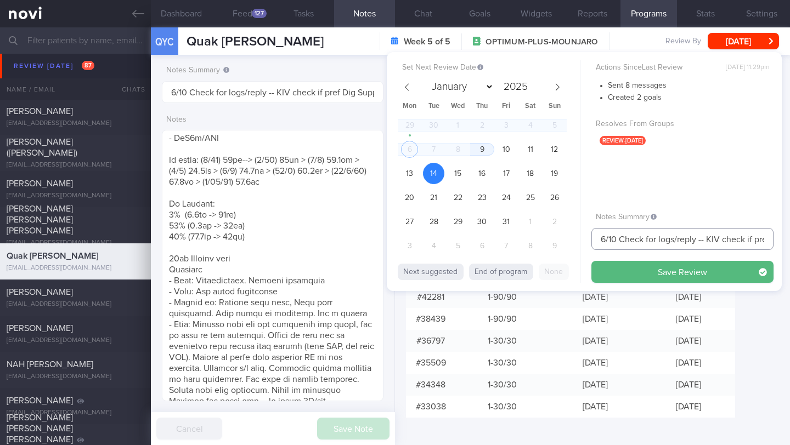
click at [600, 241] on input "6/10 Check for logs/reply -- KIV check if pref Dig Supp" at bounding box center [682, 239] width 182 height 22
drag, startPoint x: 777, startPoint y: 244, endPoint x: 784, endPoint y: 244, distance: 7.1
click at [784, 244] on div "Dashboard Feed 127 Tasks Notes Chat Goals Widgets Reports Programs Stats Settin…" at bounding box center [470, 236] width 639 height 418
click at [739, 240] on input "14-16/10 Check for logs/reply -- KIV check if pref Dig Supp" at bounding box center [682, 239] width 182 height 22
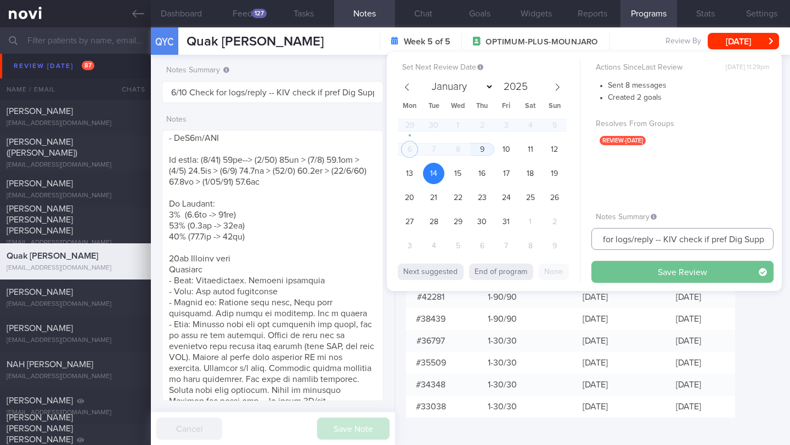
type input "14-16/10 Check for logs/reply -- KIV check if pref Dig Supp"
click at [684, 276] on button "Save Review" at bounding box center [682, 272] width 182 height 22
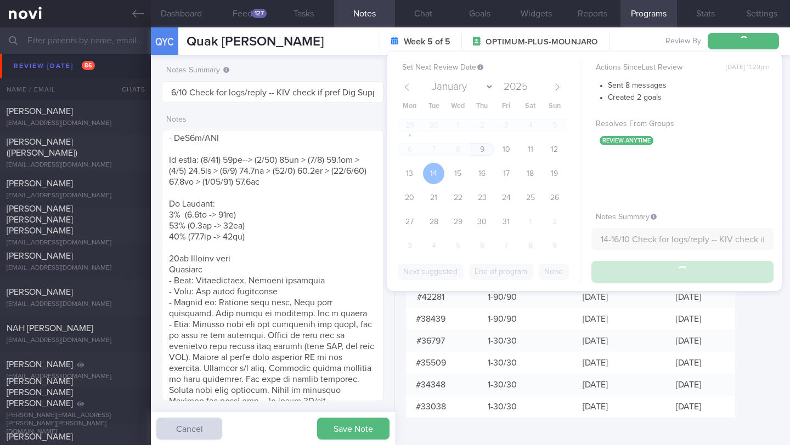
type input "14-16/10 Check for logs/reply -- KIV check if pref Dig Supp"
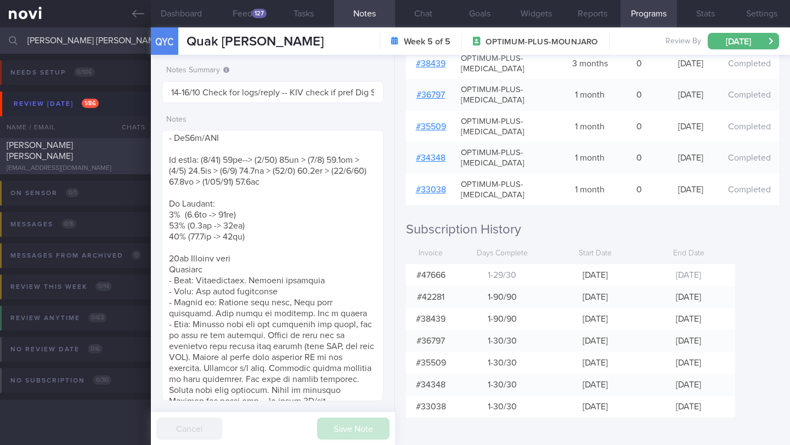
type input "[PERSON_NAME] [PERSON_NAME]"
click at [125, 159] on div "[PERSON_NAME] [PERSON_NAME] [EMAIL_ADDRESS][DOMAIN_NAME]" at bounding box center [75, 156] width 151 height 33
type input "2/10 Check for logs. Check on exercise"
type textarea "Semi-disENGAGED -- LOgging some meals and not Responsive on app. R/V with [PERS…"
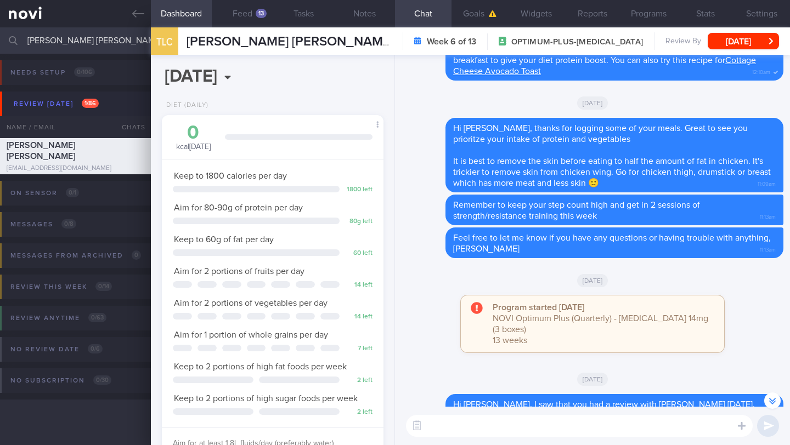
scroll to position [-221, 0]
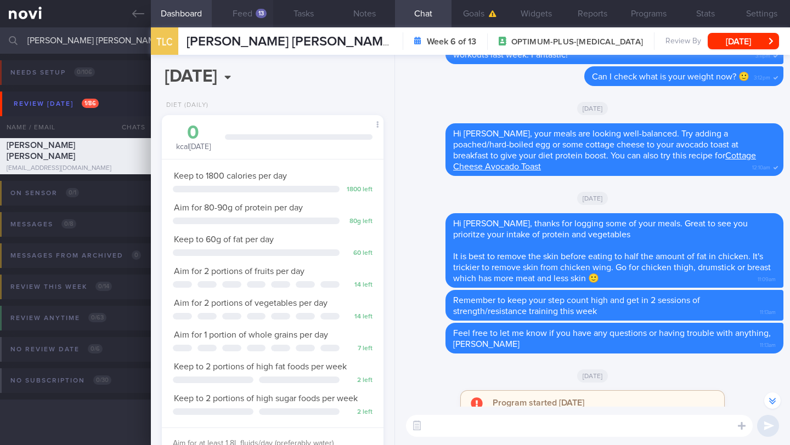
click at [256, 11] on div "13" at bounding box center [261, 13] width 11 height 9
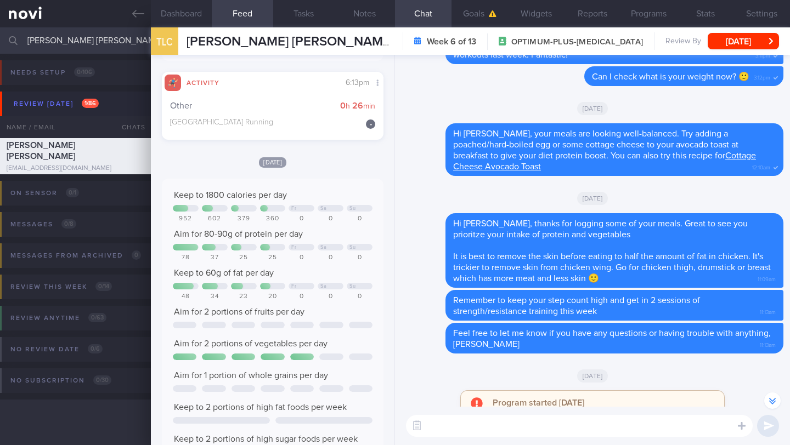
scroll to position [117, 202]
